Goal: Navigation & Orientation: Understand site structure

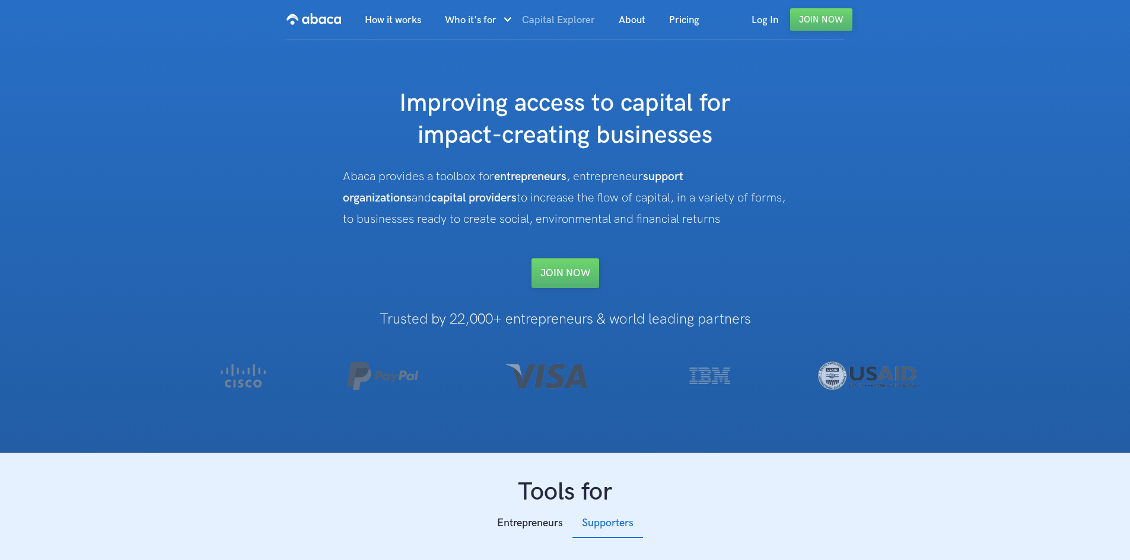
click at [546, 14] on link "Capital Explorer" at bounding box center [558, 20] width 97 height 40
click at [394, 19] on link "How it works" at bounding box center [393, 20] width 80 height 40
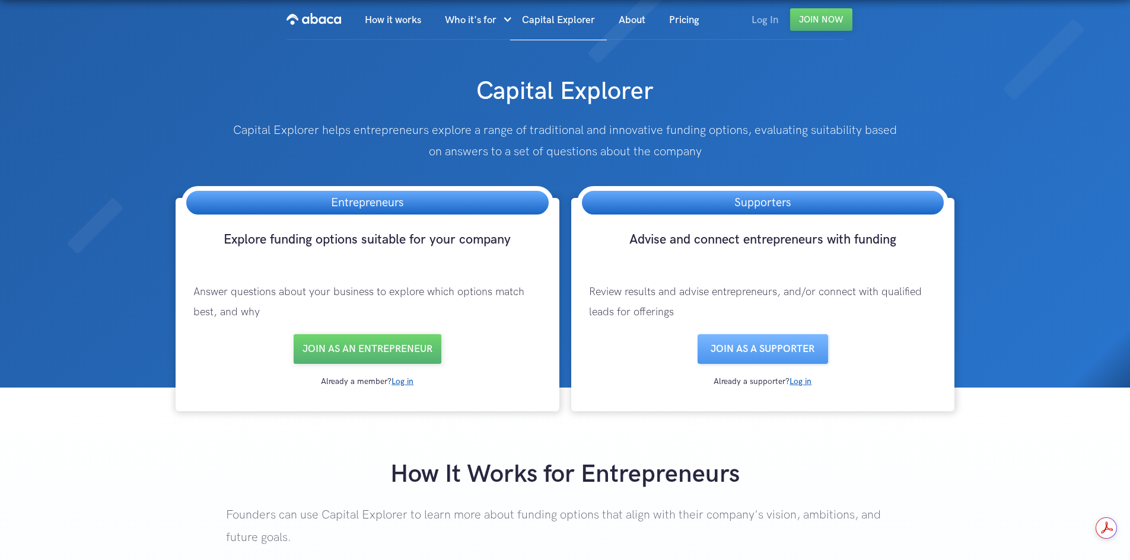
click at [761, 17] on link "Log In" at bounding box center [764, 20] width 50 height 40
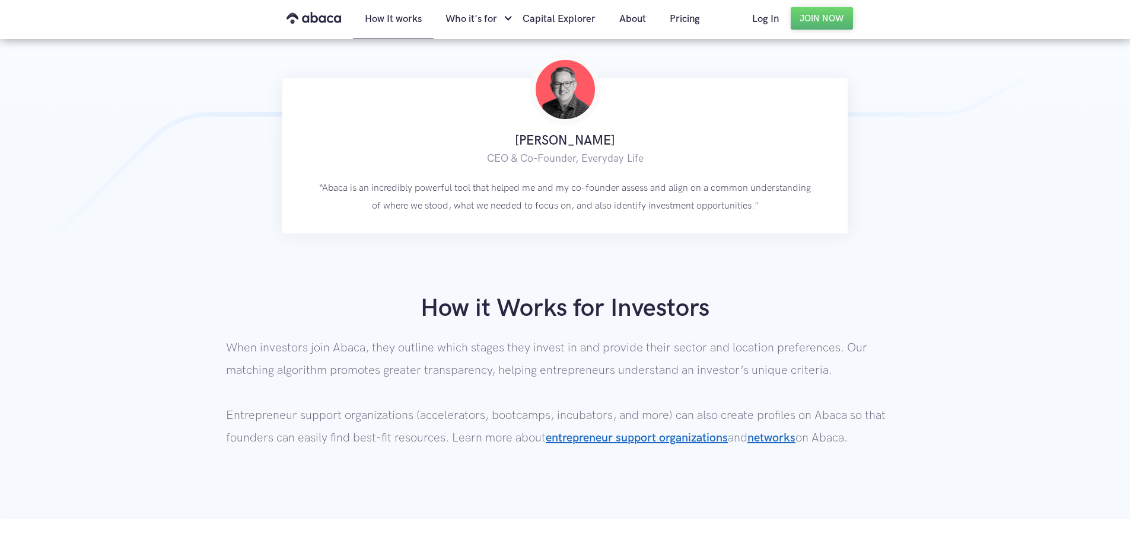
scroll to position [458, 0]
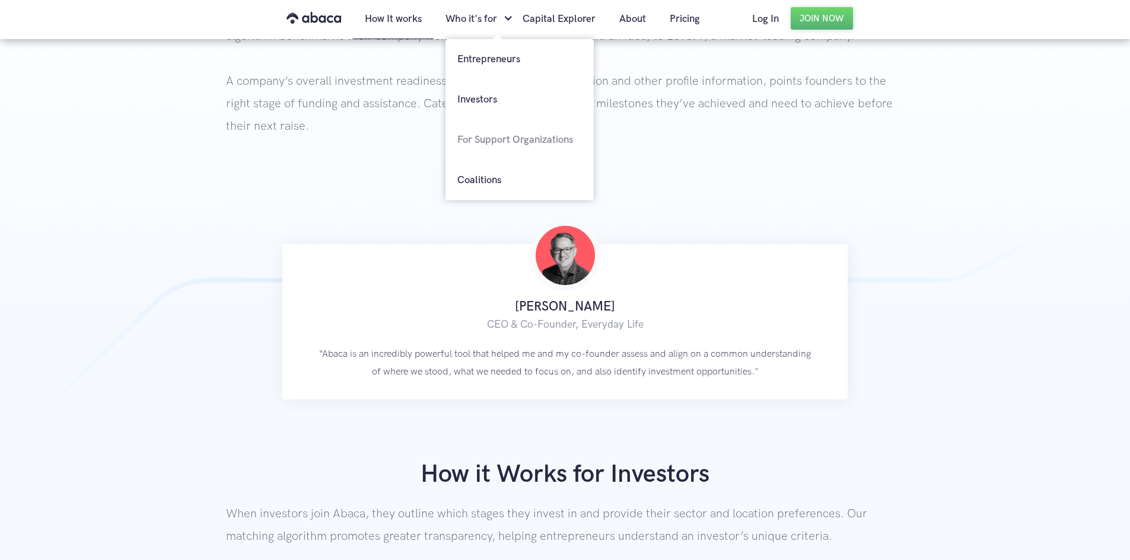
click at [503, 149] on link "For Support Organizations" at bounding box center [519, 140] width 148 height 40
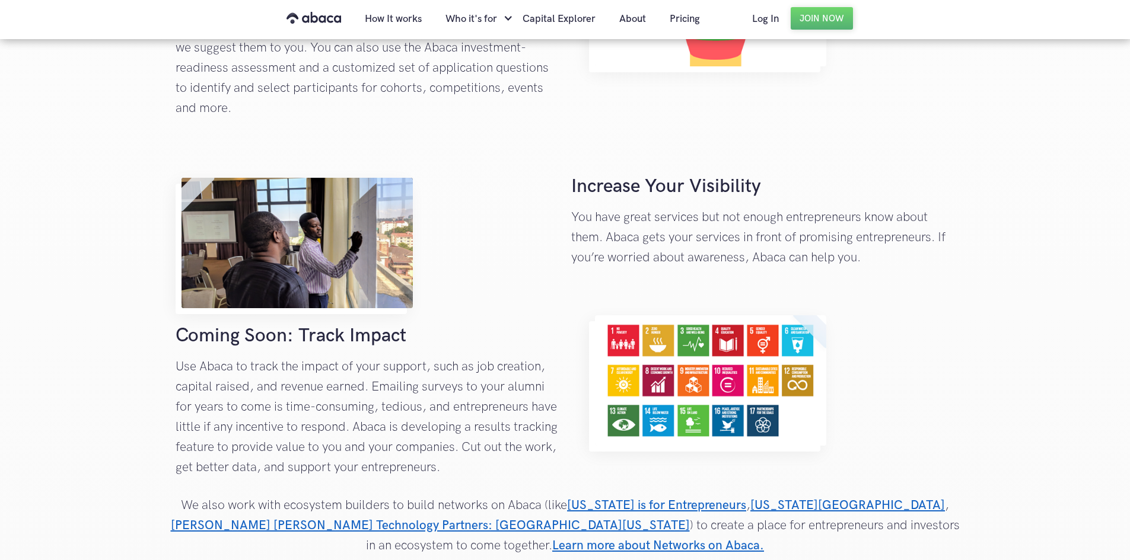
scroll to position [1304, 0]
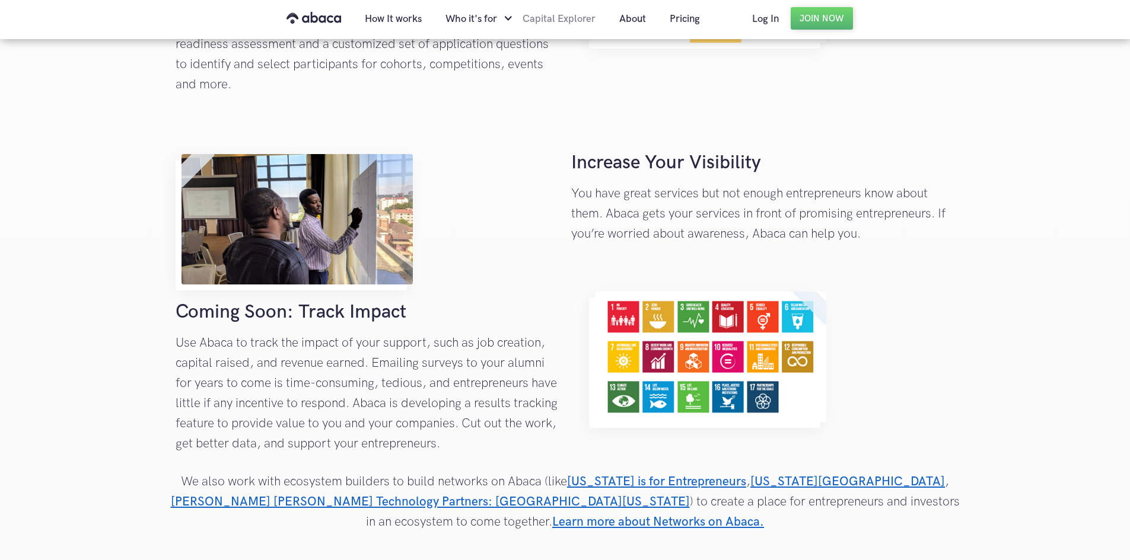
click at [578, 18] on link "Capital Explorer" at bounding box center [559, 19] width 97 height 40
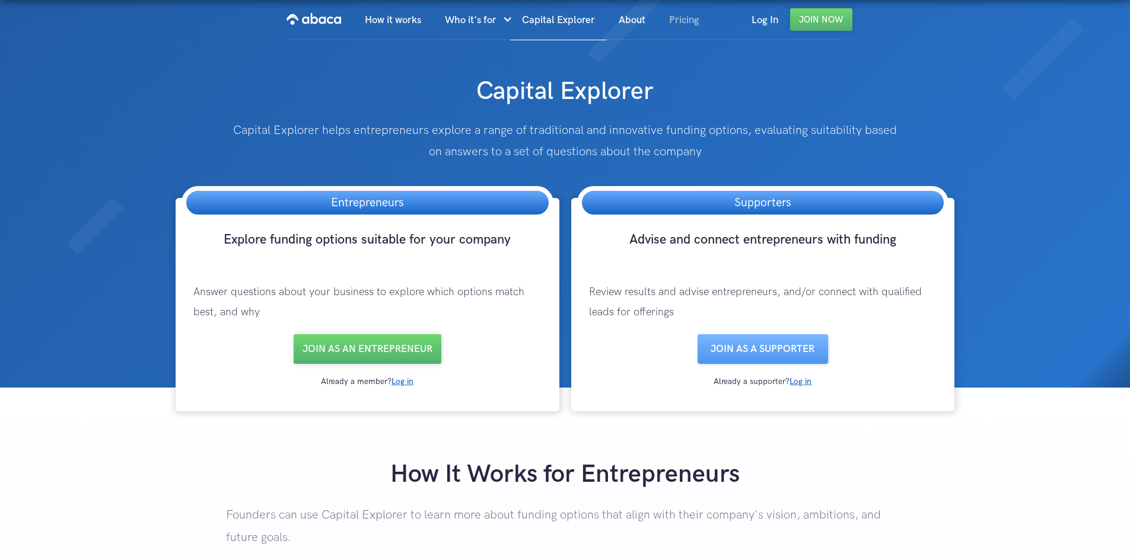
click at [698, 18] on link "Pricing" at bounding box center [684, 20] width 54 height 40
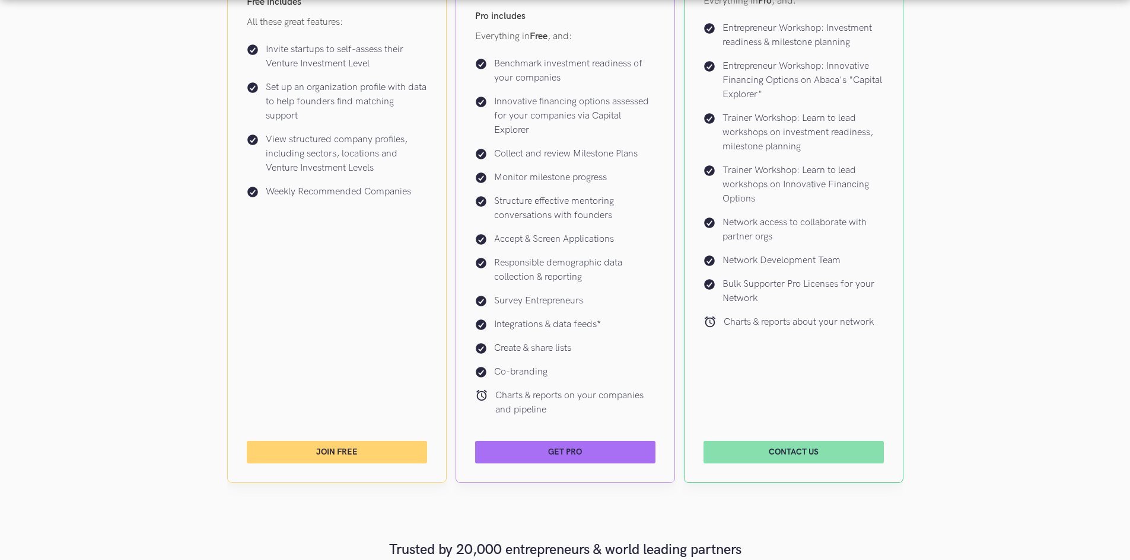
scroll to position [534, 0]
